Goal: Task Accomplishment & Management: Manage account settings

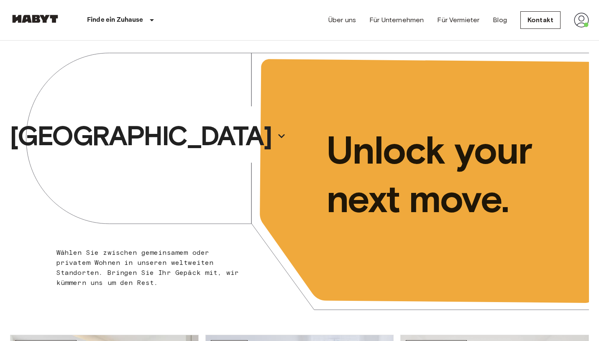
click at [579, 27] on img at bounding box center [580, 20] width 15 height 15
click at [563, 33] on li "Profile" at bounding box center [550, 35] width 84 height 15
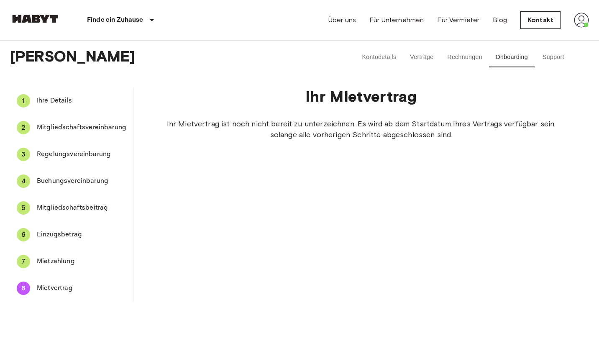
click at [431, 56] on button "Verträge" at bounding box center [422, 57] width 38 height 20
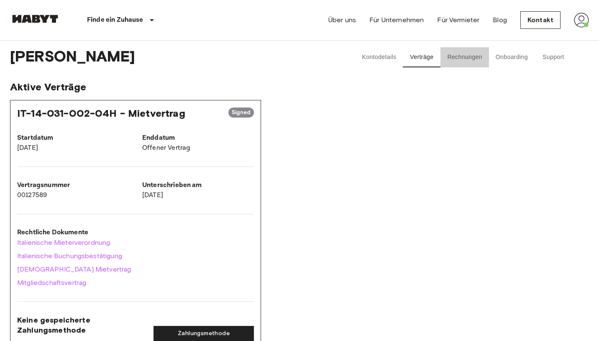
click at [466, 58] on button "Rechnungen" at bounding box center [464, 57] width 48 height 20
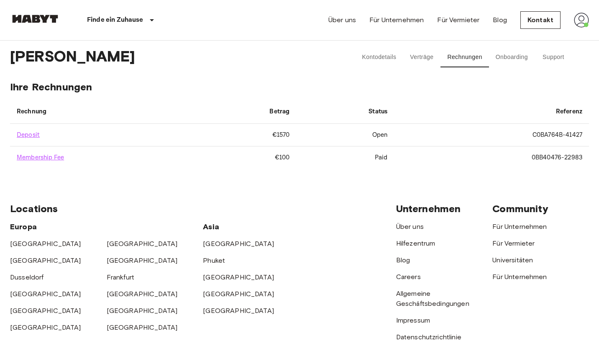
click at [394, 54] on button "Kontodetails" at bounding box center [379, 57] width 48 height 20
